Goal: Find specific page/section: Find specific page/section

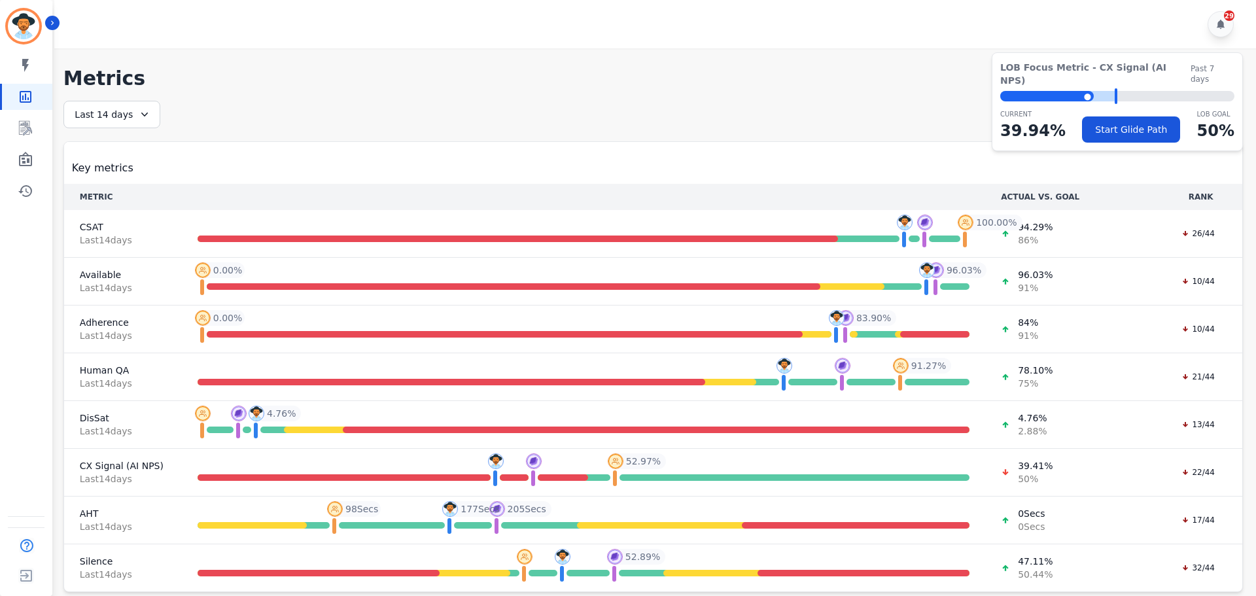
click at [34, 173] on div "My skills My Metrics Interaction Mining Wall Board Coaching History" at bounding box center [26, 128] width 52 height 152
click at [22, 153] on icon "Sidebar" at bounding box center [26, 160] width 16 height 16
